Goal: Task Accomplishment & Management: Manage account settings

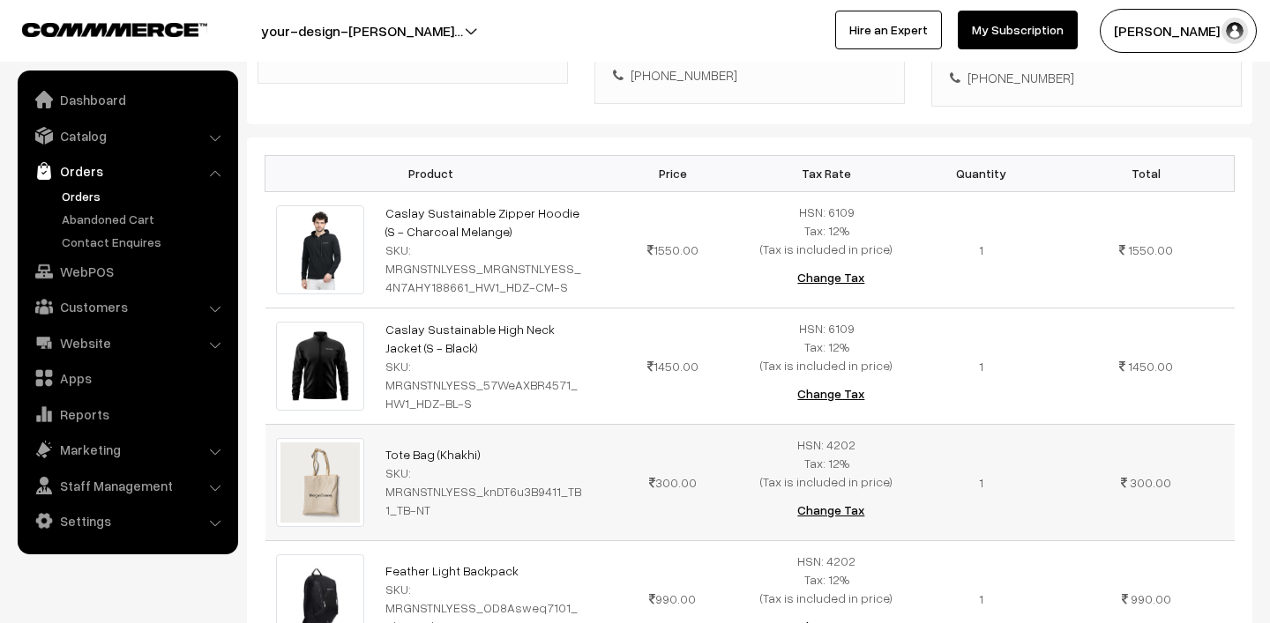
scroll to position [390, 0]
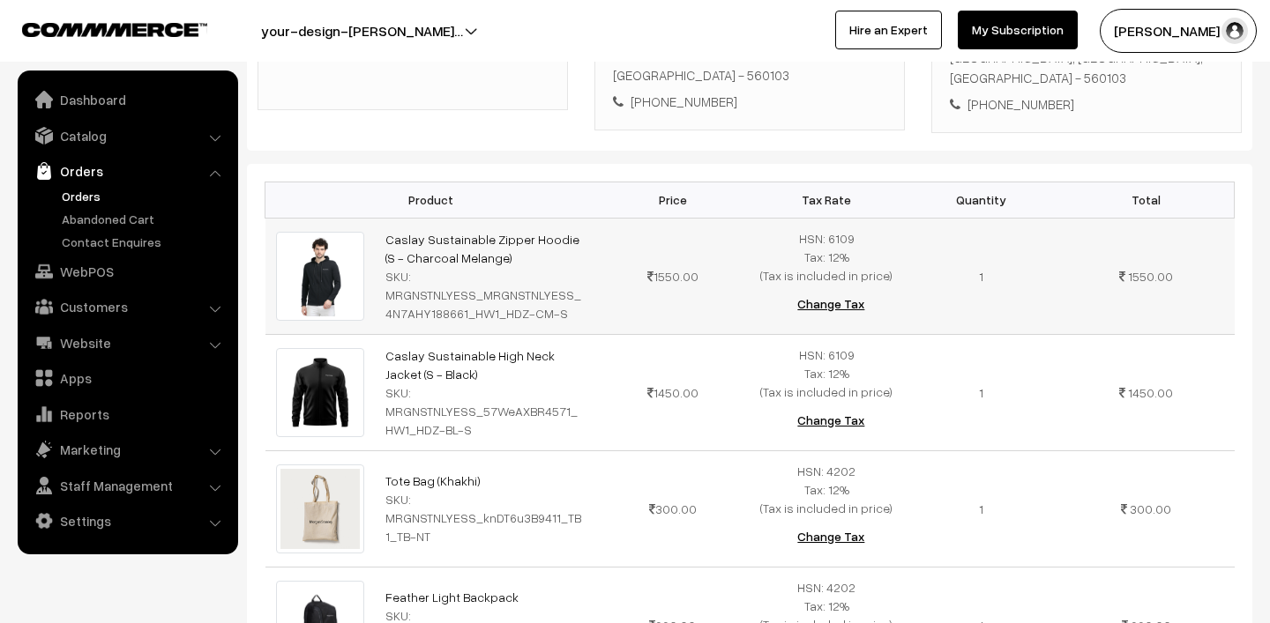
drag, startPoint x: 370, startPoint y: 235, endPoint x: 507, endPoint y: 261, distance: 139.1
click at [507, 261] on tr "Caslay Sustainable Zipper Hoodie (S - Charcoal Melange) SKU: MRGNSTNLYESS_MRGNS…" at bounding box center [749, 276] width 969 height 116
copy tr "Caslay Sustainable Zipper Hoodie (S - Charcoal Melange)"
drag, startPoint x: 383, startPoint y: 349, endPoint x: 456, endPoint y: 374, distance: 77.2
click at [456, 374] on td "Caslay Sustainable High Neck Jacket (S - Black) SKU: MRGNSTNLYESS_57WeAXBR4571_…" at bounding box center [485, 392] width 220 height 116
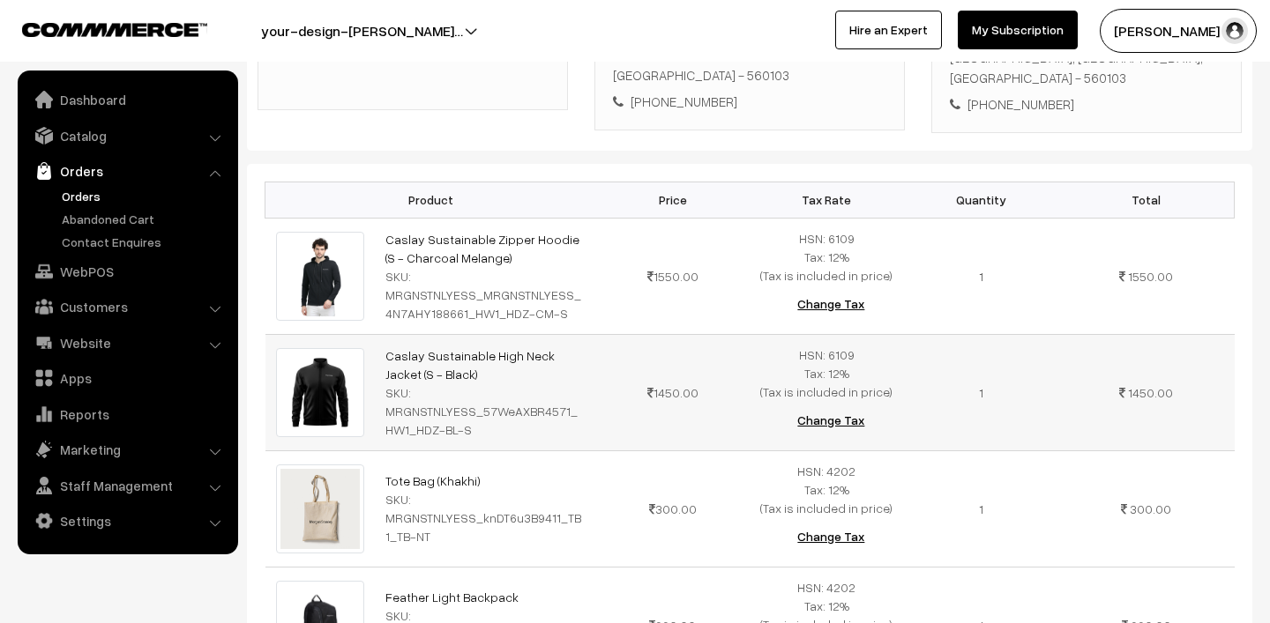
copy link "Caslay Sustainable High Neck Jacket (S - Black)"
drag, startPoint x: 377, startPoint y: 233, endPoint x: 475, endPoint y: 262, distance: 102.1
click at [475, 262] on td "Caslay Sustainable Zipper Hoodie (S - Charcoal Melange) SKU: MRGNSTNLYESS_MRGNS…" at bounding box center [485, 276] width 220 height 116
click at [72, 192] on link "Orders" at bounding box center [144, 196] width 175 height 19
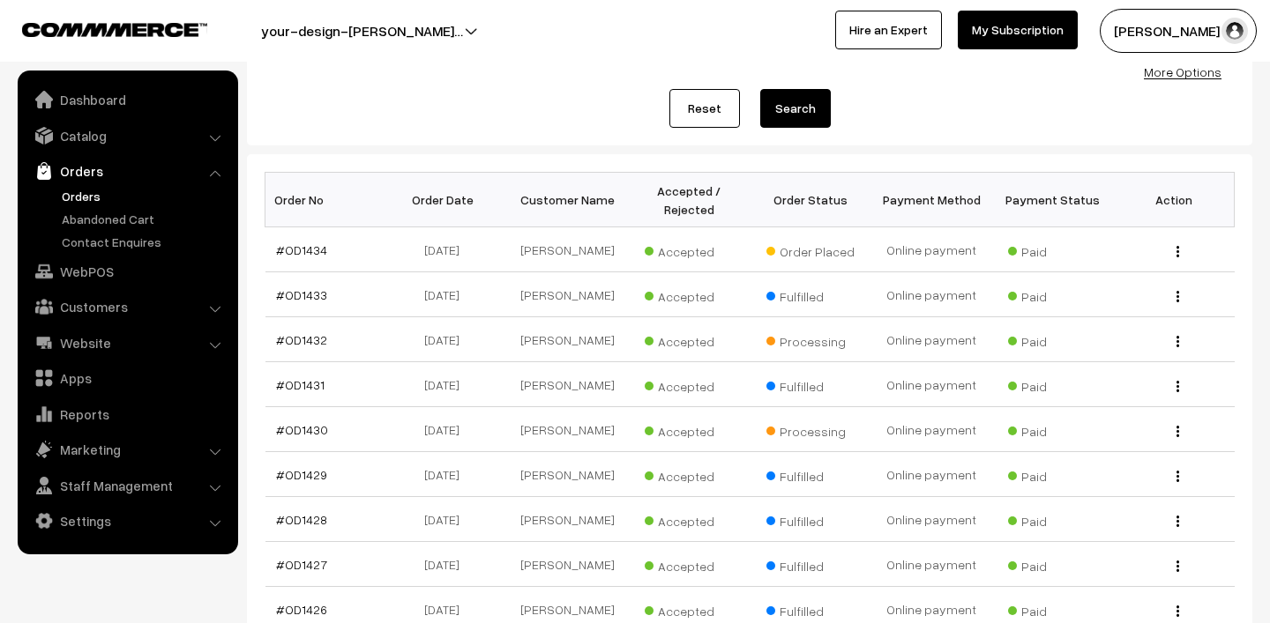
scroll to position [247, 0]
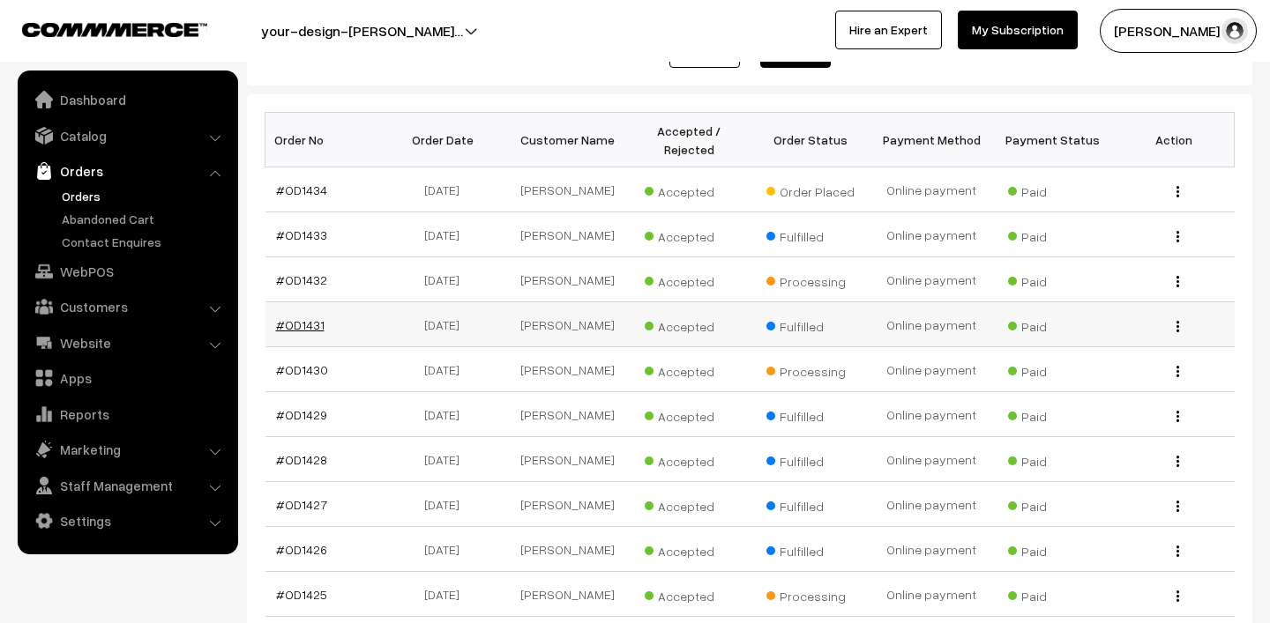
click at [286, 320] on link "#OD1431" at bounding box center [300, 324] width 49 height 15
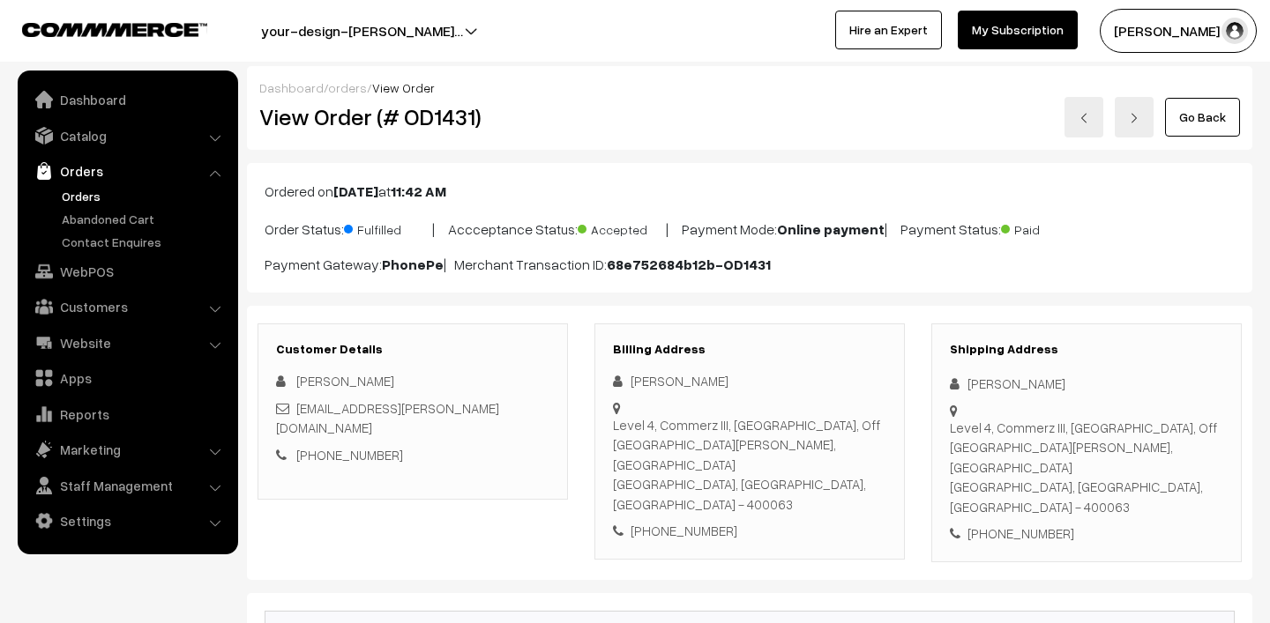
scroll to position [213, 0]
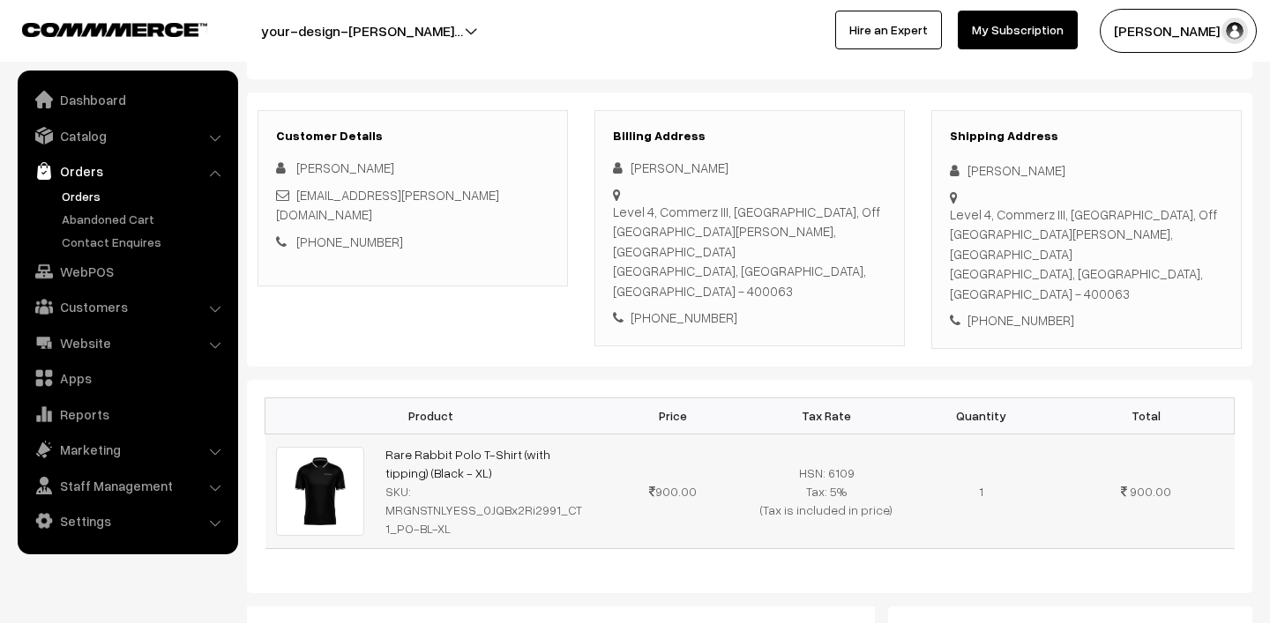
drag, startPoint x: 375, startPoint y: 423, endPoint x: 479, endPoint y: 459, distance: 109.9
click at [479, 459] on td "Rare Rabbit Polo T-Shirt (with tipping) (Black - XL) SKU: MRGNSTNLYESS_0JQBx2Ri…" at bounding box center [485, 491] width 220 height 115
copy link "Rare Rabbit Polo T-Shirt (with tipping) (Black - XL)"
click at [79, 192] on link "Orders" at bounding box center [144, 196] width 175 height 19
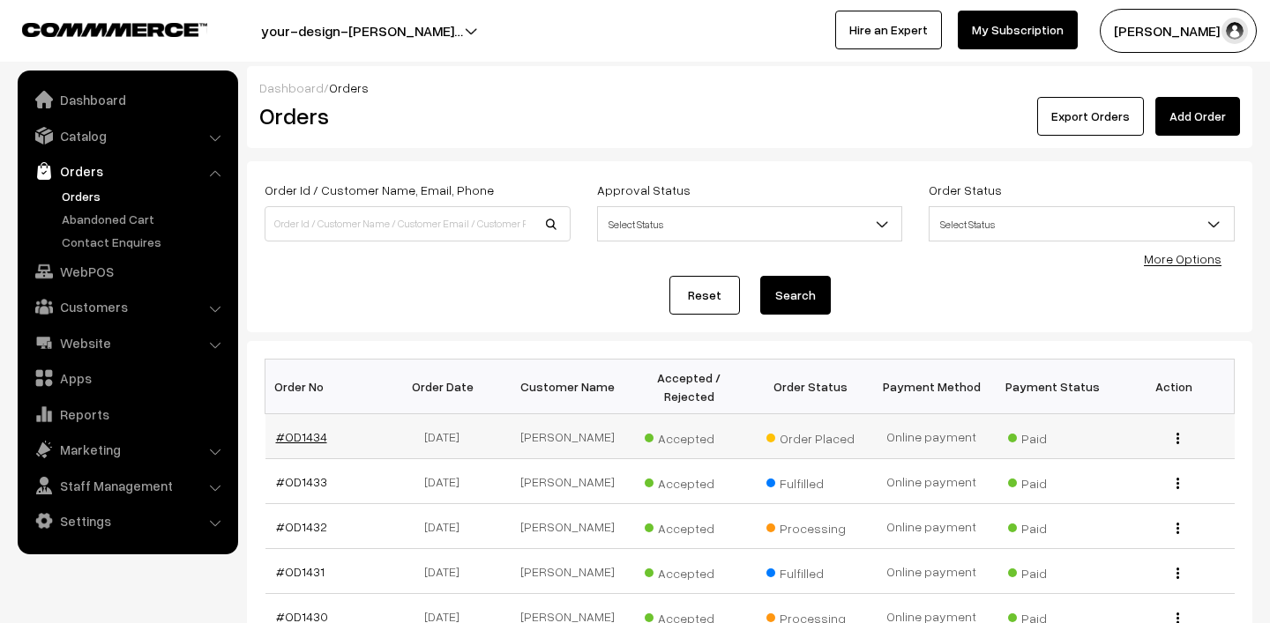
click at [298, 433] on link "#OD1434" at bounding box center [301, 436] width 51 height 15
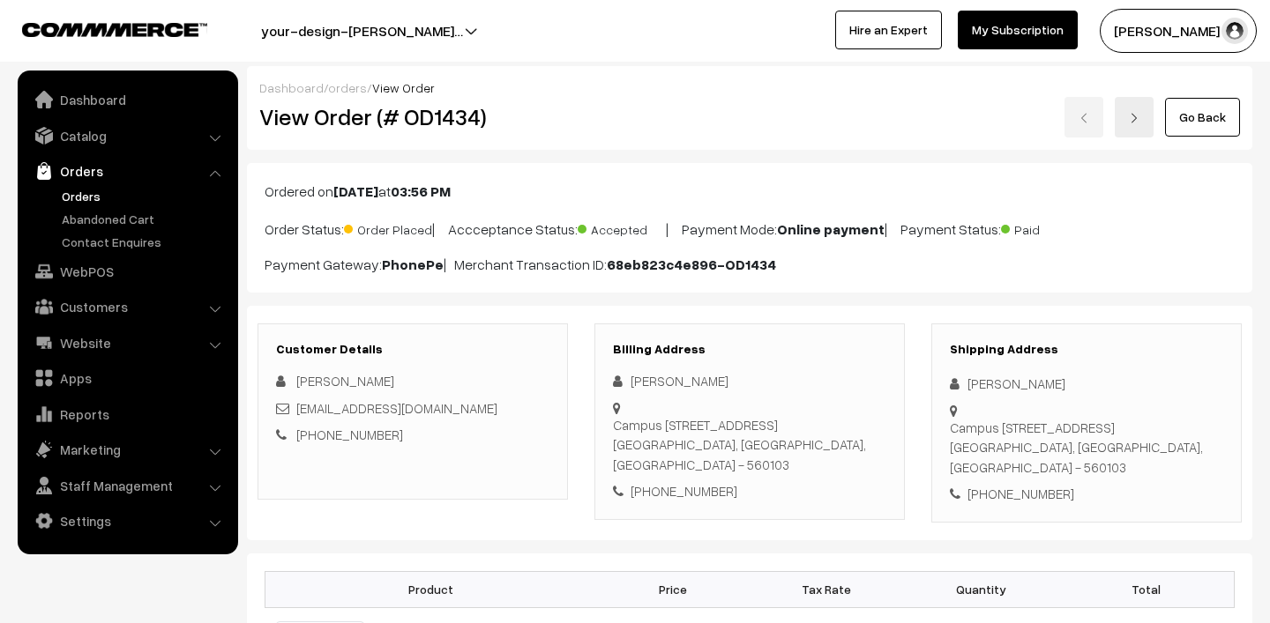
scroll to position [152, 0]
